Goal: Obtain resource: Download file/media

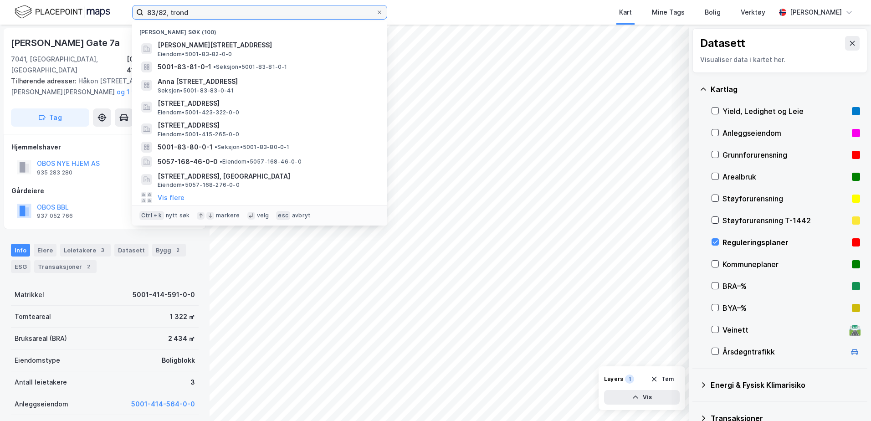
drag, startPoint x: 196, startPoint y: 14, endPoint x: 140, endPoint y: 24, distance: 56.4
click at [140, 20] on div "83/82, [PERSON_NAME] søk (100) [PERSON_NAME][STREET_ADDRESS], [GEOGRAPHIC_DATA]…" at bounding box center [259, 12] width 255 height 15
paste input "414/565/0/42"
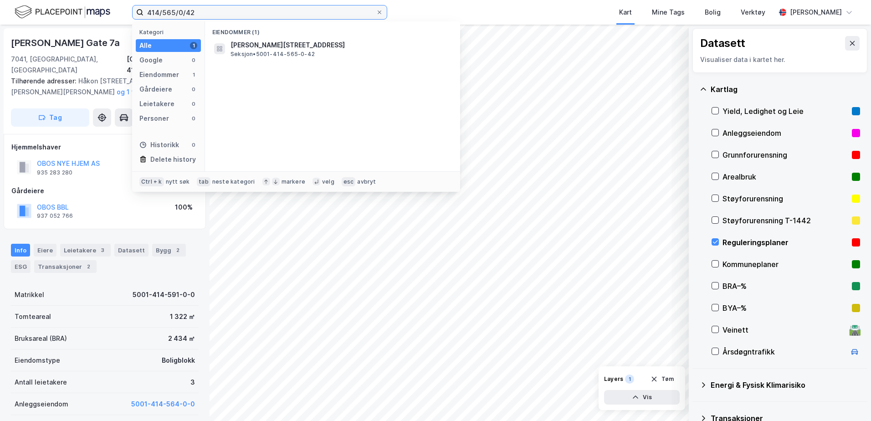
type input "414/565/0/42"
click at [268, 60] on div "Eiendommer (1) [PERSON_NAME][STREET_ADDRESS] • 5001-414-565-0-42" at bounding box center [332, 96] width 255 height 150
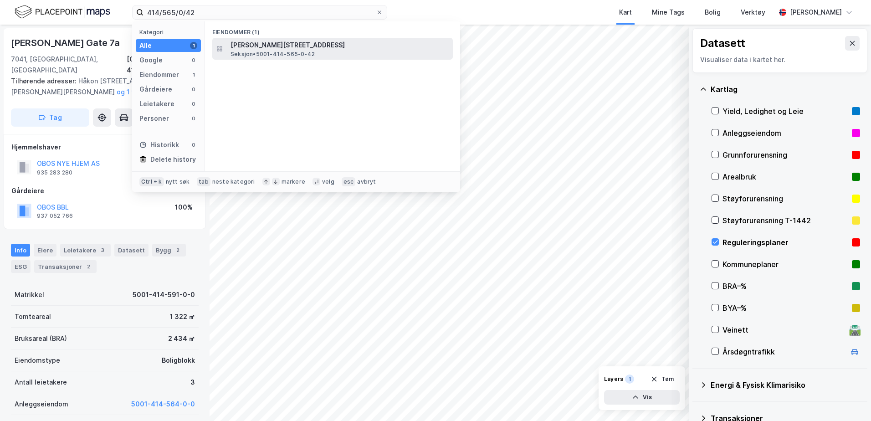
click at [266, 55] on span "Seksjon • 5001-414-565-0-42" at bounding box center [273, 54] width 84 height 7
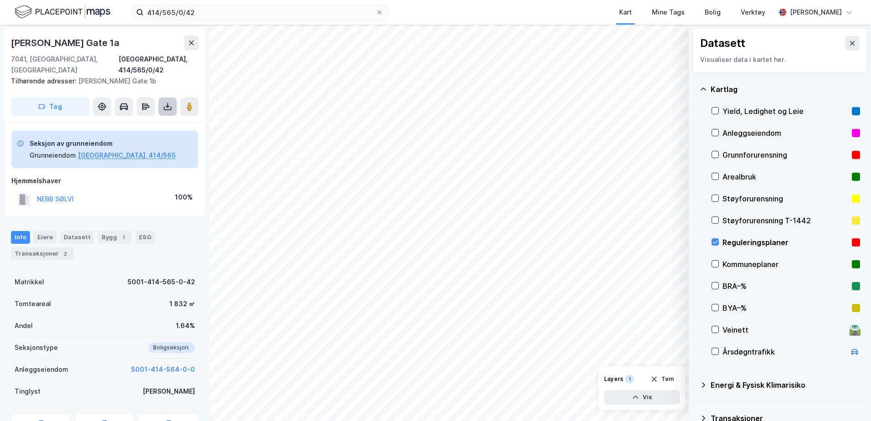
click at [170, 102] on icon at bounding box center [167, 106] width 9 height 9
click at [139, 121] on div "Last ned grunnbok" at bounding box center [122, 124] width 53 height 7
click at [140, 364] on button "5001-414-564-0-0" at bounding box center [163, 369] width 64 height 11
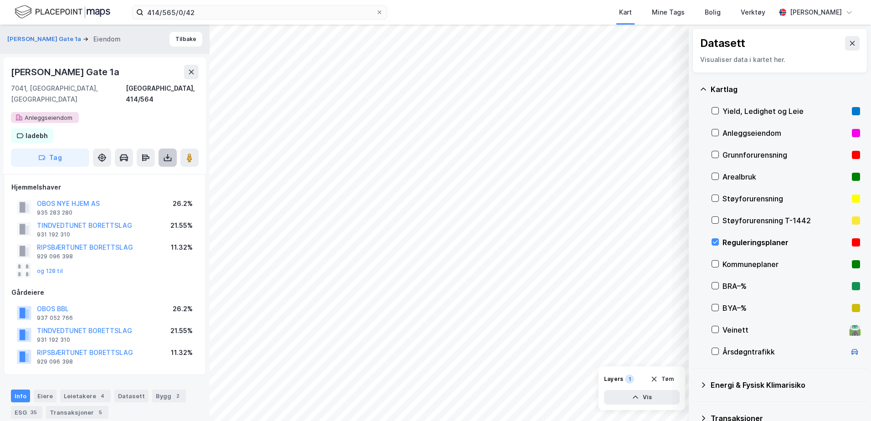
click at [164, 158] on icon at bounding box center [168, 160] width 8 height 4
click at [128, 172] on div "Last ned grunnbok" at bounding box center [122, 175] width 53 height 7
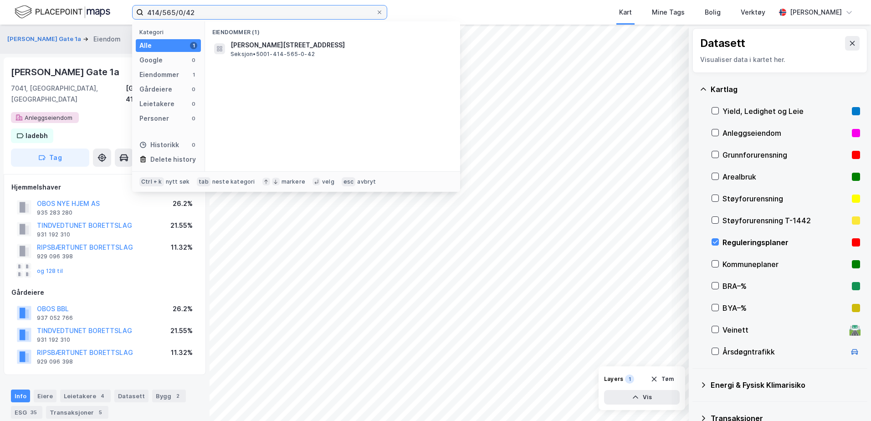
drag, startPoint x: 199, startPoint y: 11, endPoint x: 132, endPoint y: 13, distance: 66.5
click at [132, 13] on label "414/565/0/42" at bounding box center [259, 12] width 255 height 15
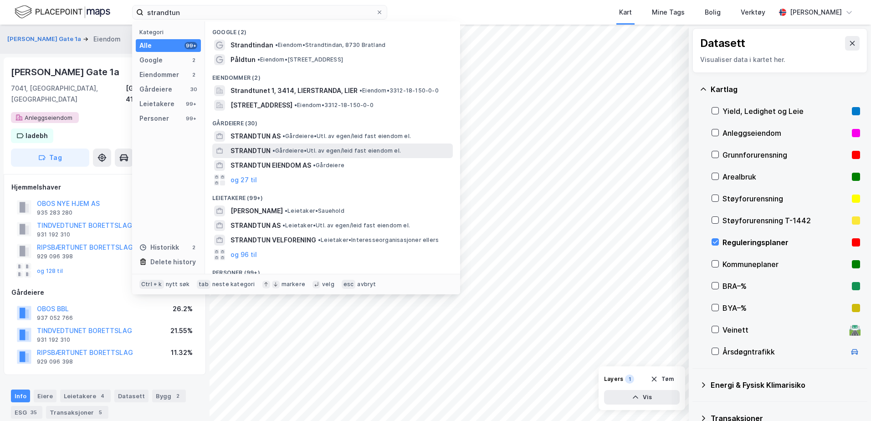
click at [260, 151] on span "STRANDTUN" at bounding box center [251, 150] width 40 height 11
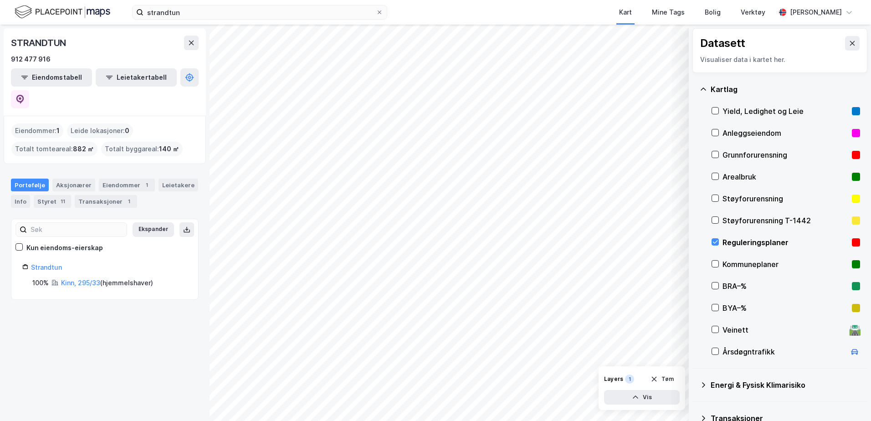
click at [206, 4] on div "strandtun Kart Mine Tags Bolig Verktøy [PERSON_NAME]" at bounding box center [435, 12] width 871 height 25
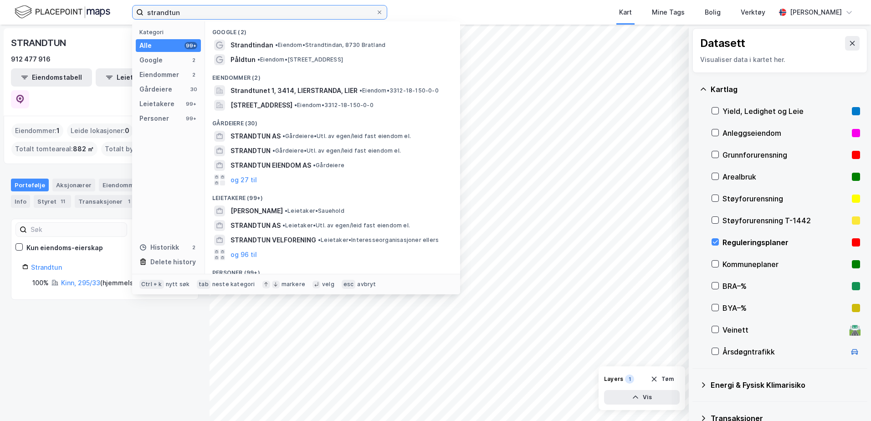
click at [206, 7] on input "strandtun" at bounding box center [259, 12] width 232 height 14
click at [272, 149] on div "STRANDTUN • Gårdeiere • Utl. av egen/leid fast eiendom el." at bounding box center [341, 150] width 220 height 11
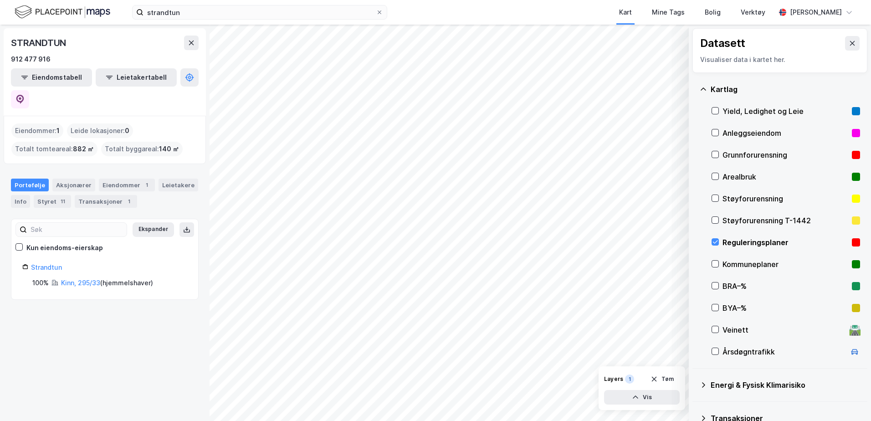
click at [221, 22] on div "strandtun Kart Mine Tags Bolig Verktøy [PERSON_NAME]" at bounding box center [435, 12] width 871 height 25
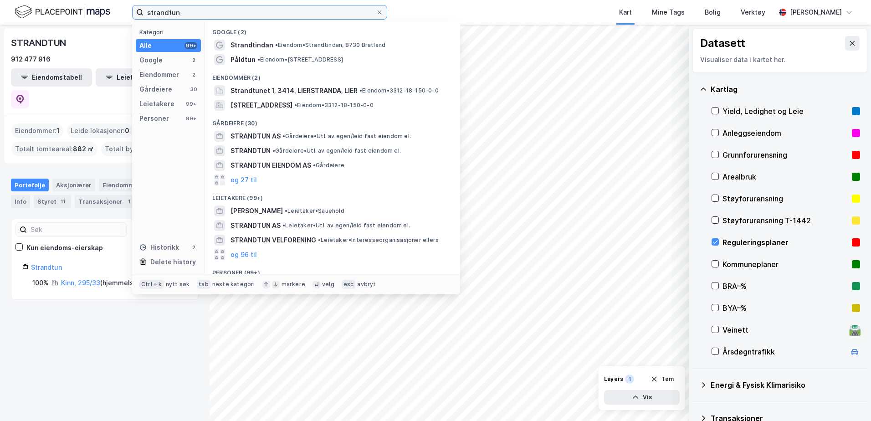
click at [221, 17] on input "strandtun" at bounding box center [259, 12] width 232 height 14
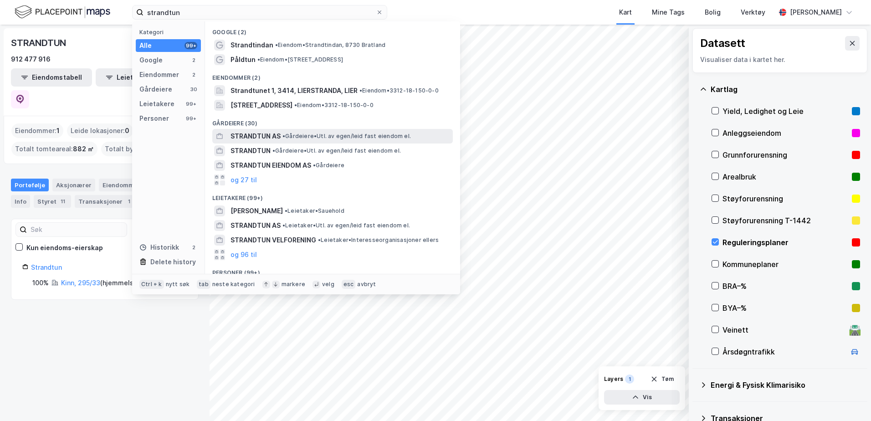
click at [307, 131] on div "STRANDTUN AS • Gårdeiere • Utl. av egen/leid fast eiendom el." at bounding box center [341, 136] width 220 height 11
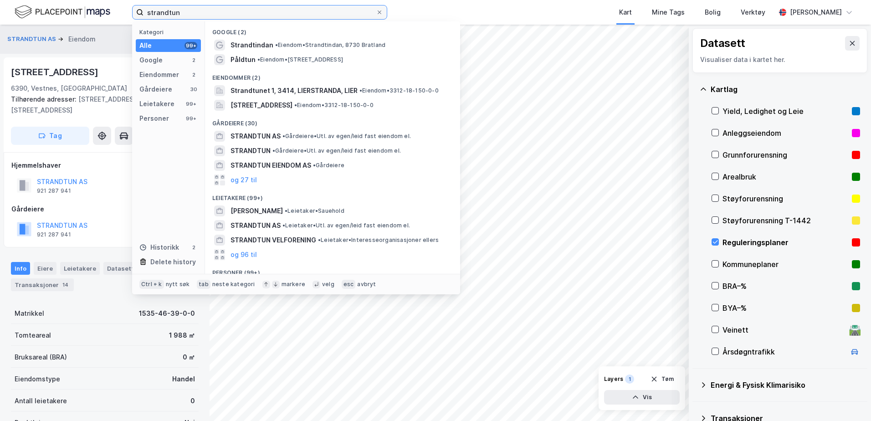
drag, startPoint x: 214, startPoint y: 11, endPoint x: 130, endPoint y: 11, distance: 83.8
click at [130, 11] on div "strandtun Kategori Alle 99+ Google 2 Eiendommer 2 Gårdeiere 30 Leietakere 99+ P…" at bounding box center [435, 12] width 871 height 25
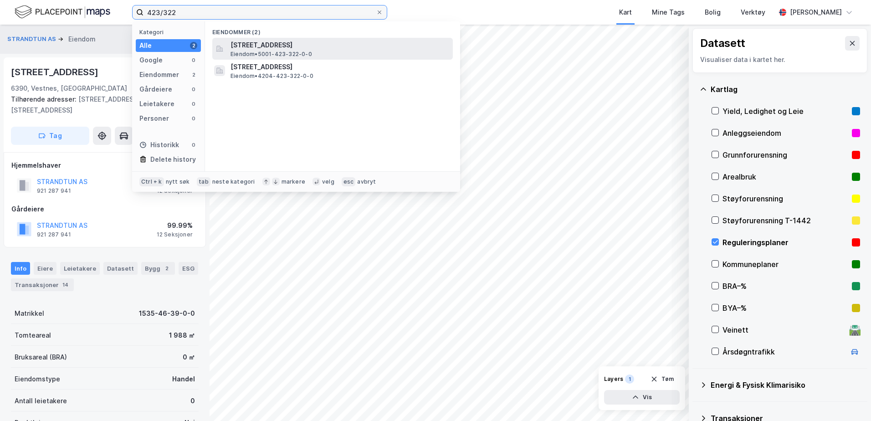
type input "423/322"
click at [287, 53] on span "Eiendom • 5001-423-322-0-0" at bounding box center [272, 54] width 82 height 7
